Goal: Find specific page/section: Find specific page/section

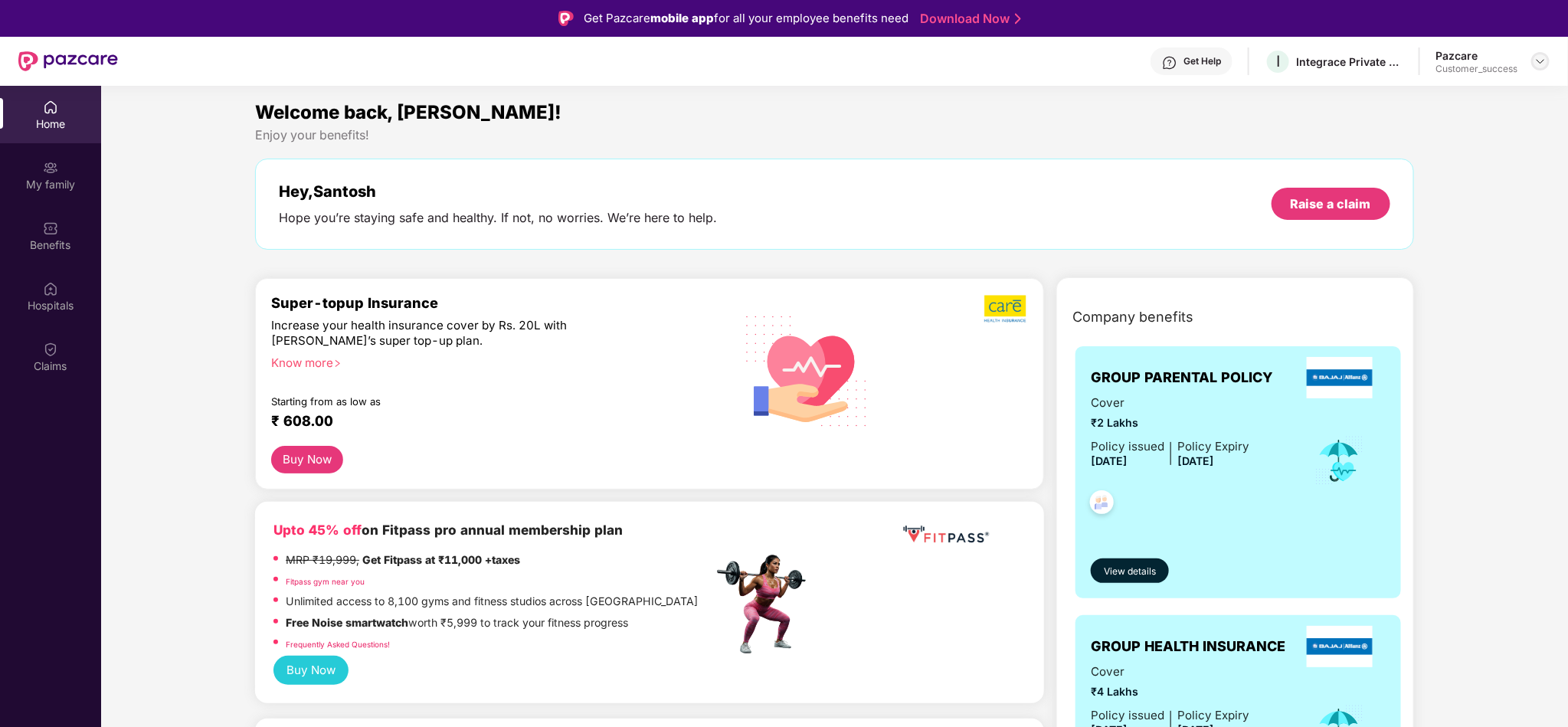
click at [1542, 59] on img at bounding box center [1540, 61] width 12 height 12
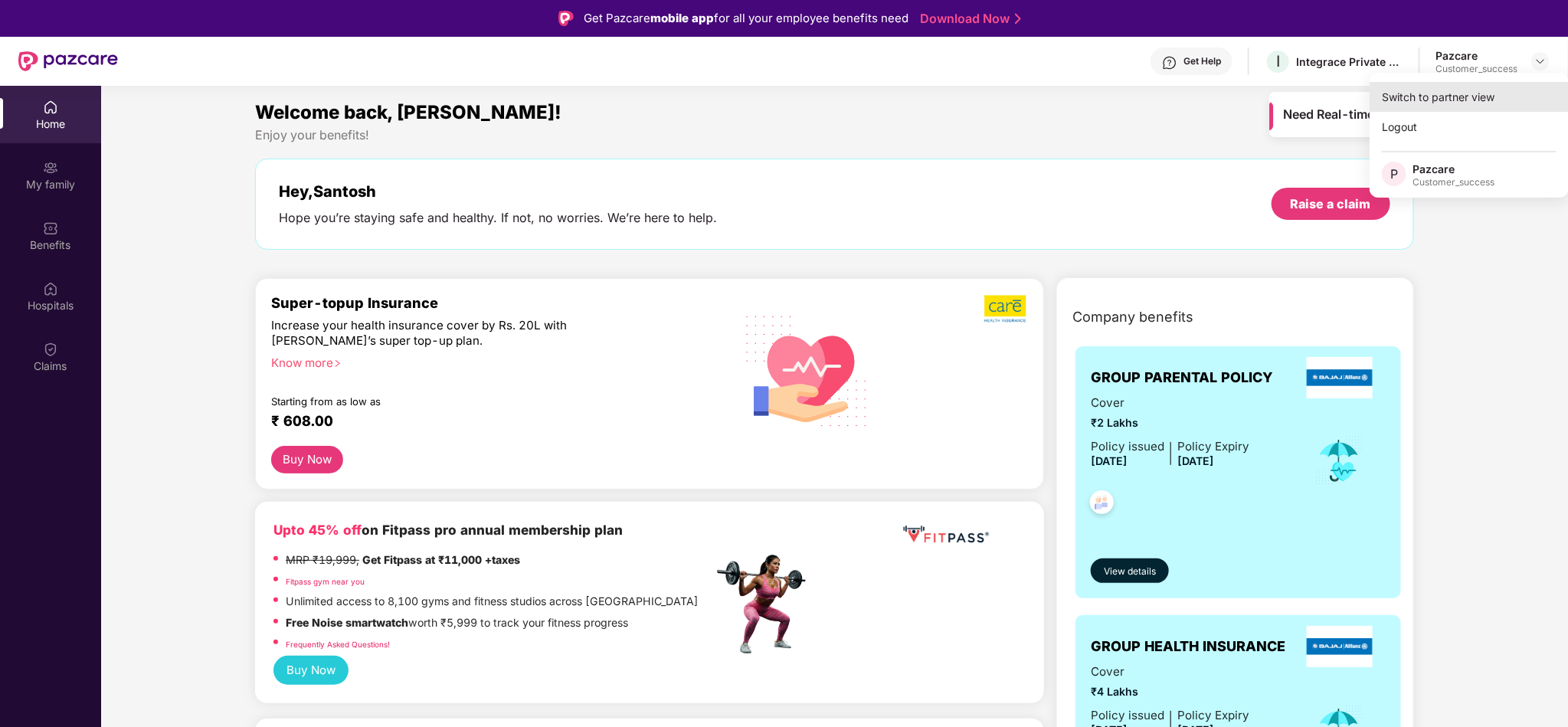
click at [1489, 91] on div "Switch to partner view" at bounding box center [1469, 96] width 199 height 30
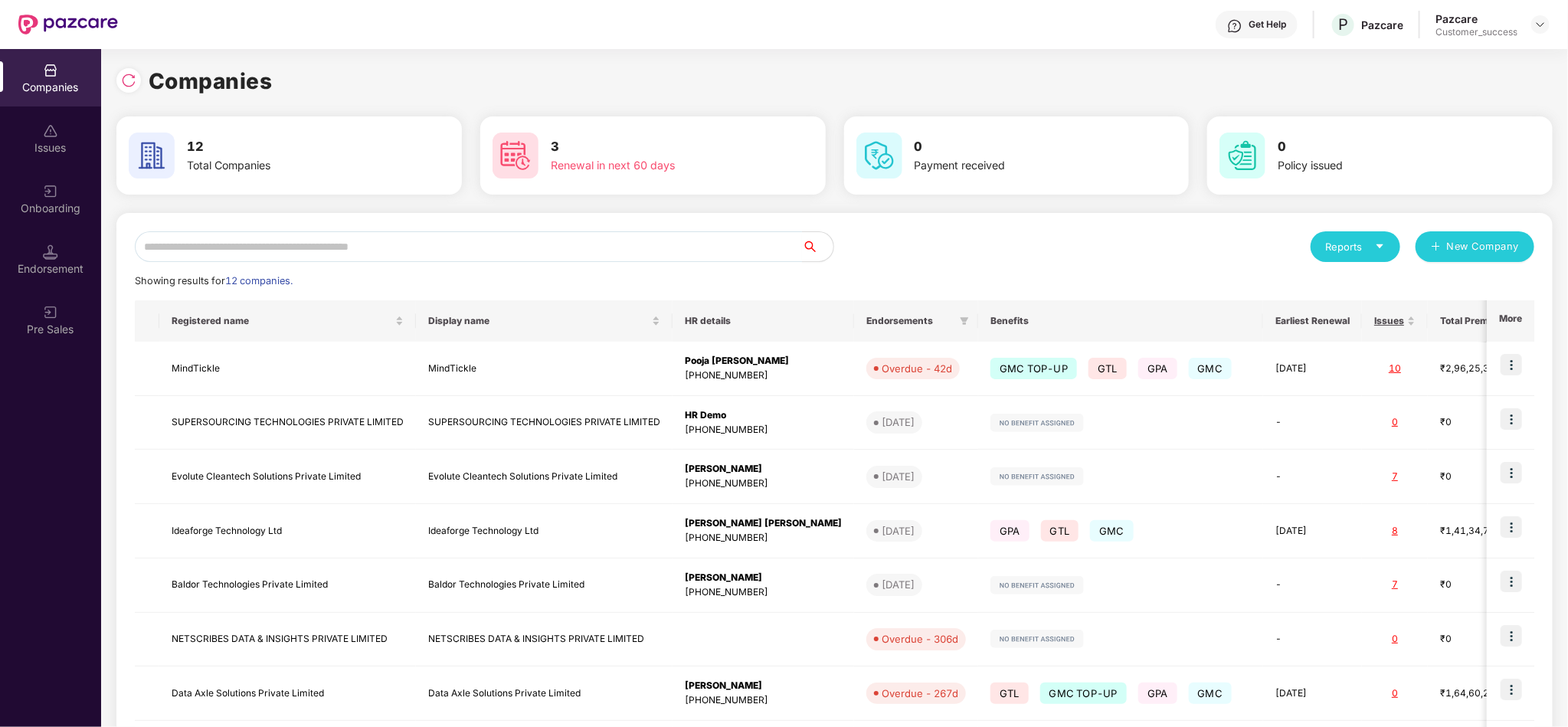
click at [672, 228] on div "Reports New Company Showing results for 12 companies. Registered name Display n…" at bounding box center [834, 585] width 1436 height 744
click at [571, 234] on input "text" at bounding box center [468, 247] width 668 height 30
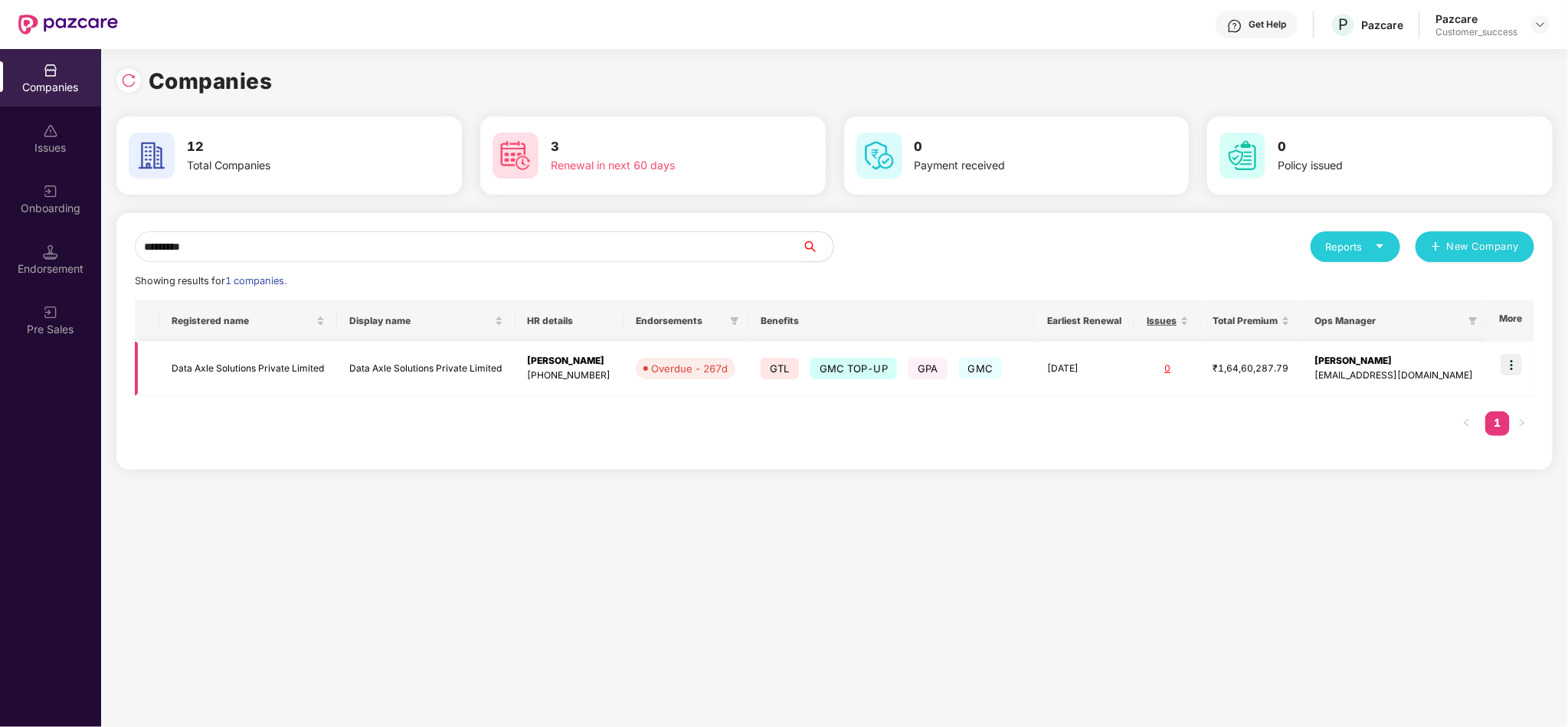
type input "*********"
click at [1504, 364] on img at bounding box center [1511, 364] width 22 height 22
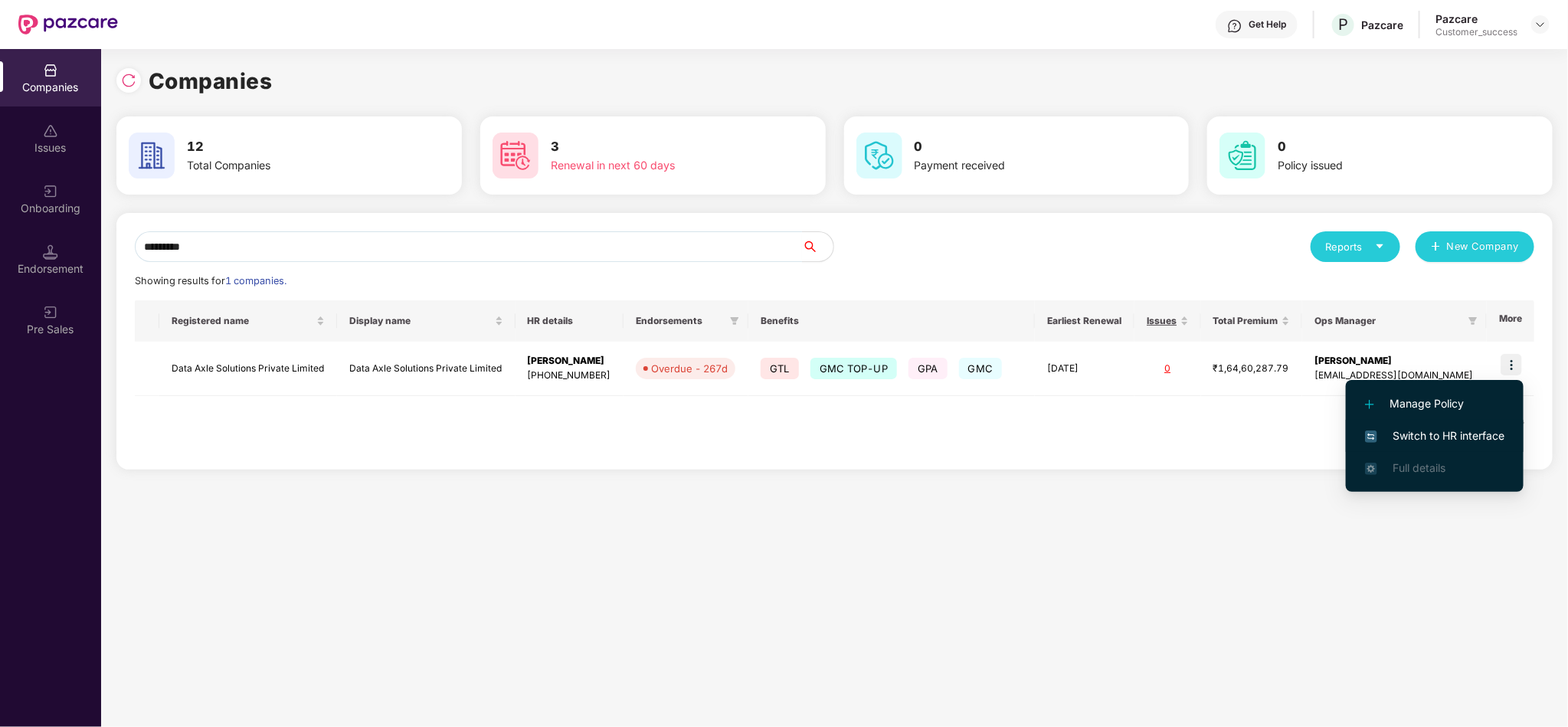
click at [1478, 425] on li "Switch to HR interface" at bounding box center [1435, 436] width 178 height 32
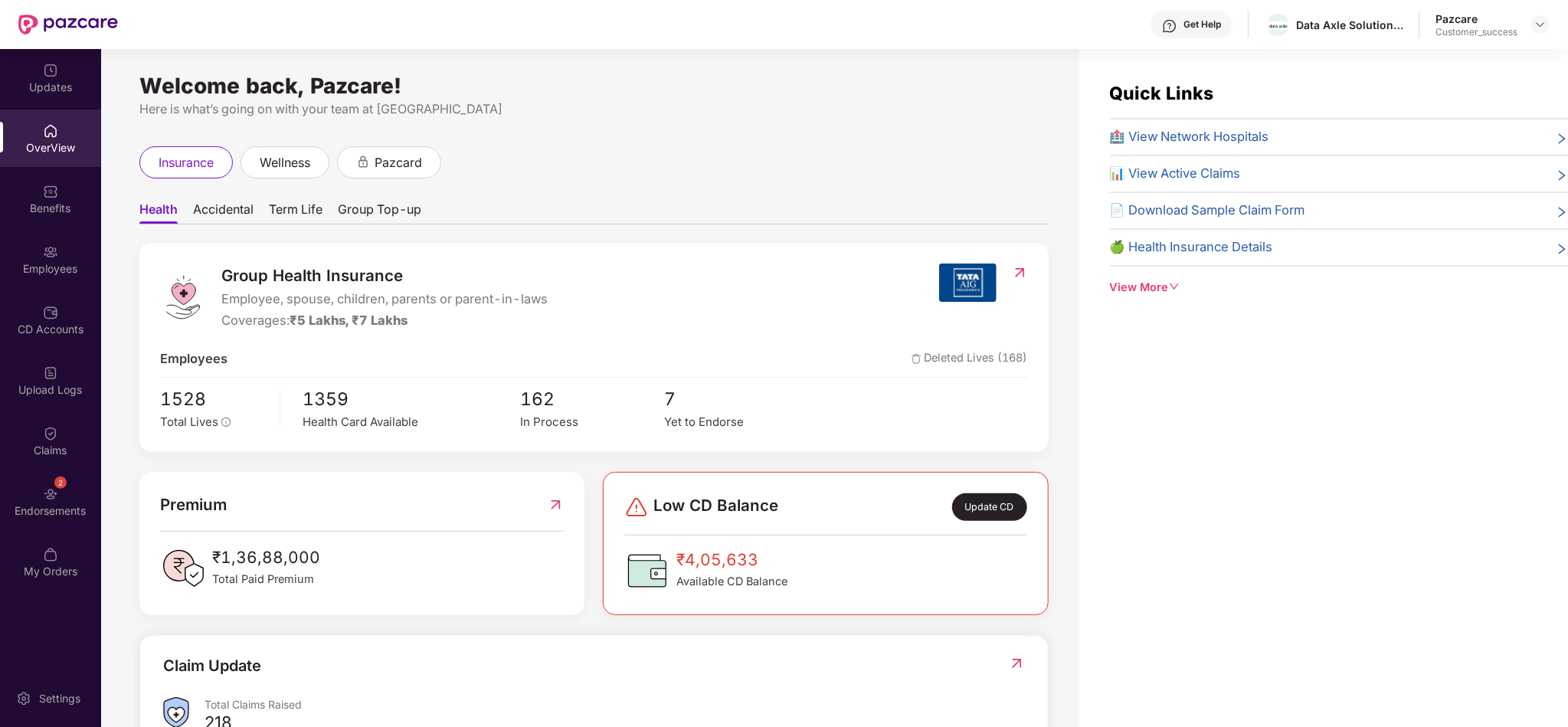
click at [619, 175] on div "insurance wellness pazcard" at bounding box center [594, 162] width 909 height 32
click at [70, 145] on div "OverView" at bounding box center [51, 147] width 101 height 15
click at [74, 97] on div "Updates" at bounding box center [51, 78] width 101 height 58
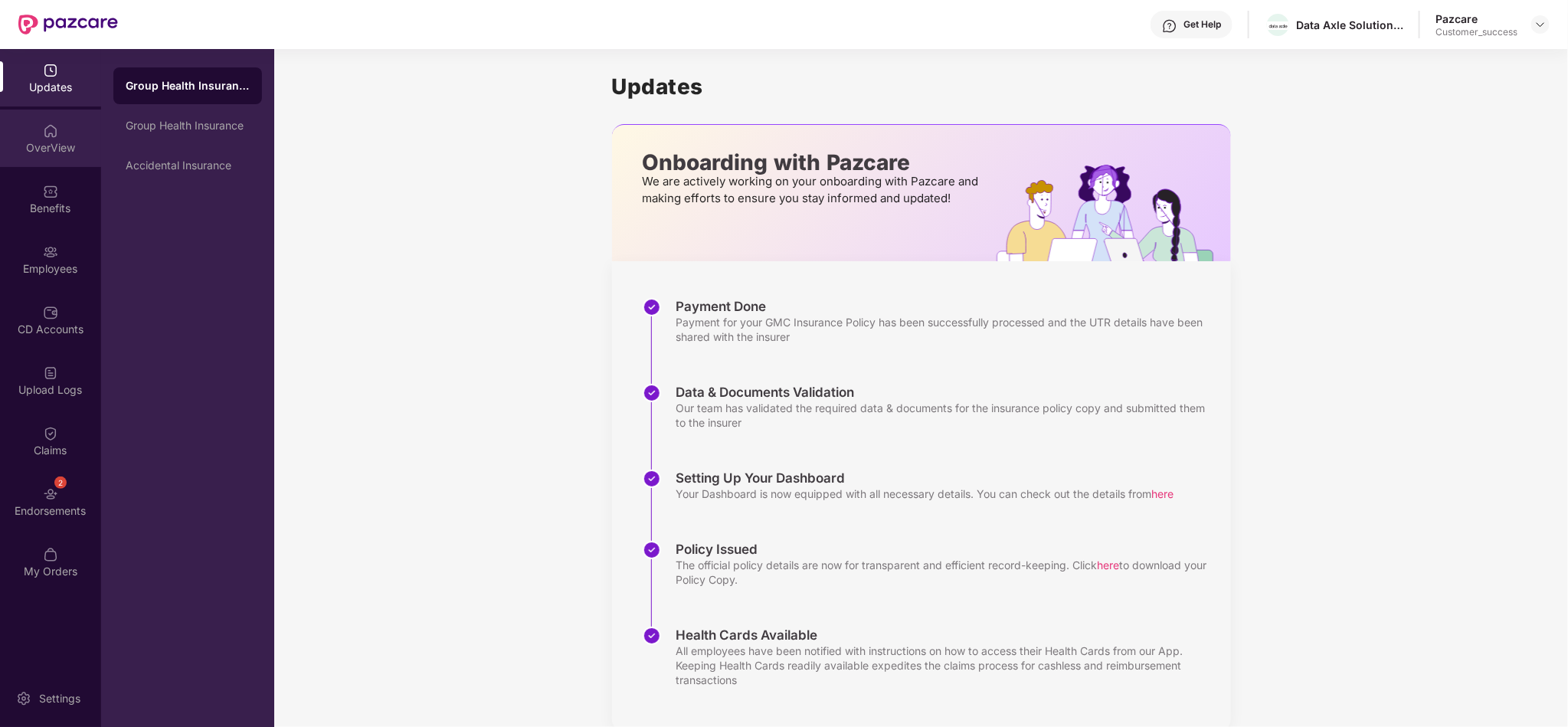
click at [46, 164] on div "OverView" at bounding box center [51, 139] width 101 height 58
